Goal: Task Accomplishment & Management: Complete application form

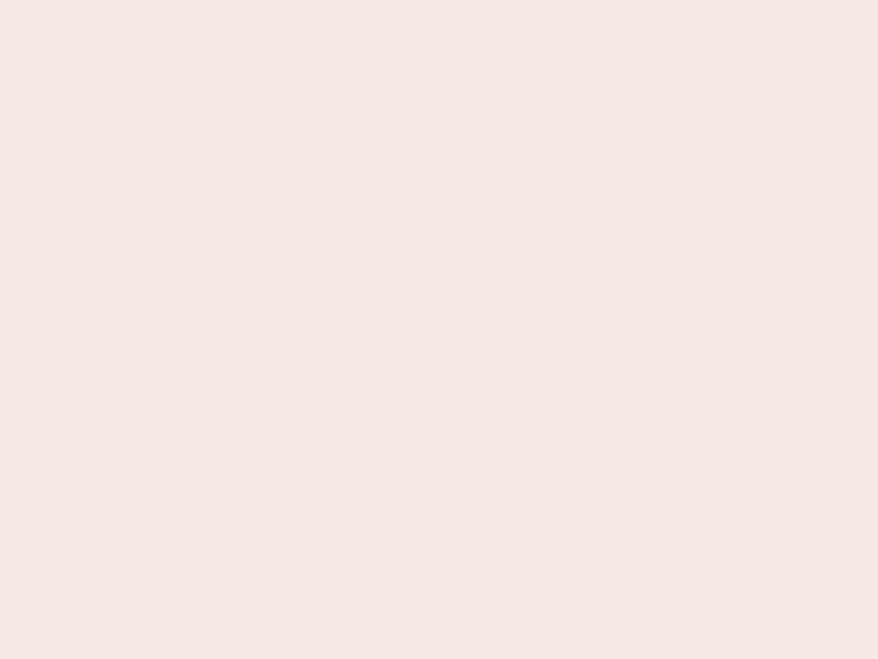
click at [439, 329] on nb-app "Almost there Thank you for registering for Newbook. Your account is under revie…" at bounding box center [439, 329] width 878 height 659
click at [439, 0] on nb-app "Almost there Thank you for registering for Newbook. Your account is under revie…" at bounding box center [439, 329] width 878 height 659
click at [469, 0] on nb-app "Almost there Thank you for registering for Newbook. Your account is under revie…" at bounding box center [439, 329] width 878 height 659
click at [439, 329] on nb-app "Almost there Thank you for registering for Newbook. Your account is under revie…" at bounding box center [439, 329] width 878 height 659
click at [439, 0] on nb-app "Almost there Thank you for registering for Newbook. Your account is under revie…" at bounding box center [439, 329] width 878 height 659
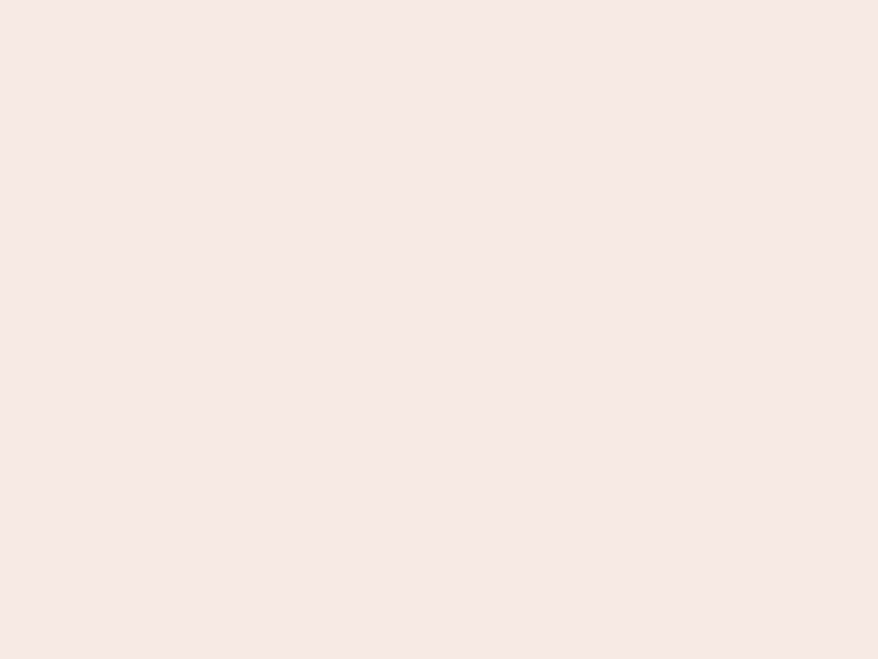
click at [307, 0] on nb-app "Almost there Thank you for registering for Newbook. Your account is under revie…" at bounding box center [439, 329] width 878 height 659
click at [439, 329] on nb-app "Almost there Thank you for registering for Newbook. Your account is under revie…" at bounding box center [439, 329] width 878 height 659
click at [439, 0] on nb-app "Almost there Thank you for registering for Newbook. Your account is under revie…" at bounding box center [439, 329] width 878 height 659
click at [307, 0] on nb-app "Almost there Thank you for registering for Newbook. Your account is under revie…" at bounding box center [439, 329] width 878 height 659
click at [439, 329] on nb-app "Almost there Thank you for registering for Newbook. Your account is under revie…" at bounding box center [439, 329] width 878 height 659
